Goal: Use online tool/utility: Utilize a website feature to perform a specific function

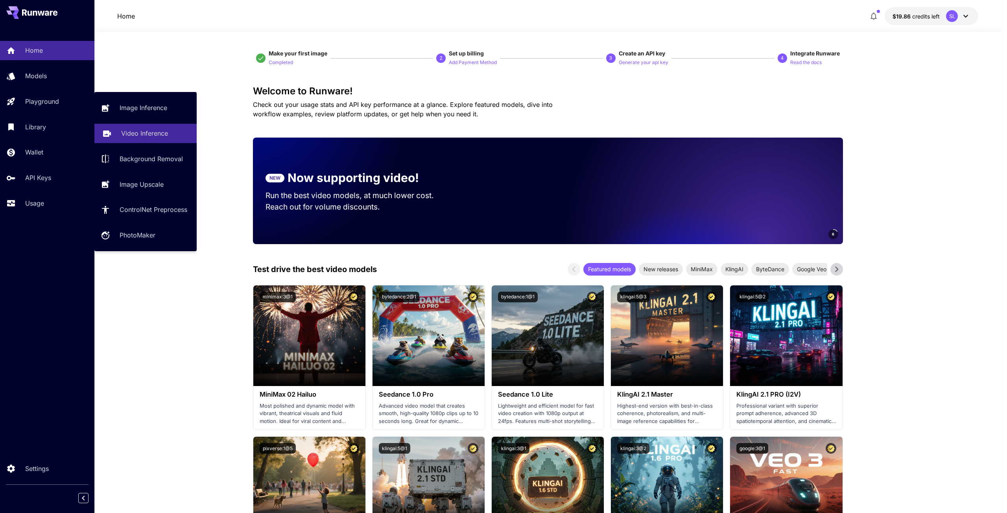
click at [150, 134] on p "Video Inference" at bounding box center [144, 133] width 47 height 9
